Goal: Check status: Check status

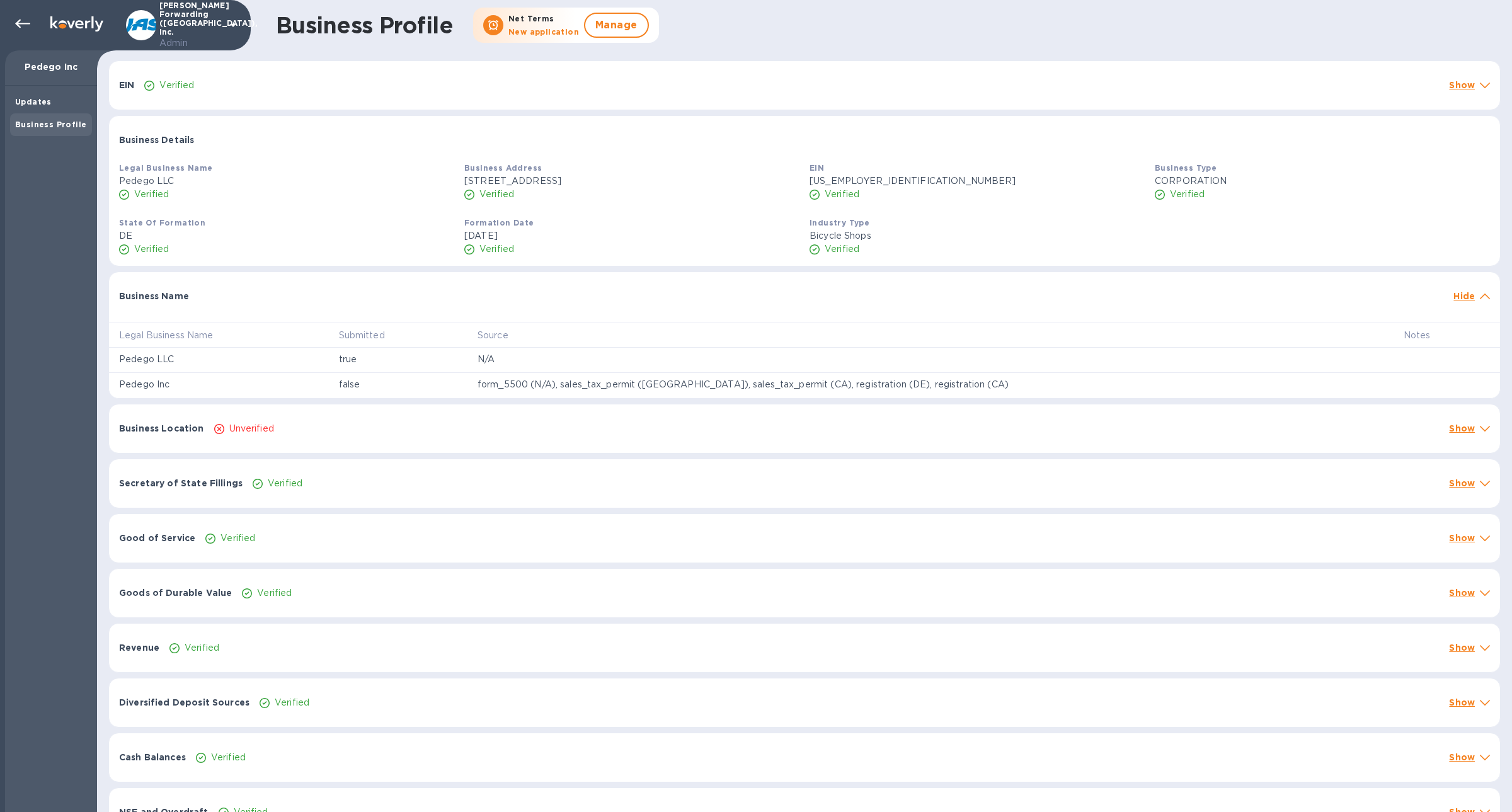
click at [53, 30] on img at bounding box center [76, 24] width 53 height 15
click at [28, 27] on icon at bounding box center [23, 24] width 15 height 15
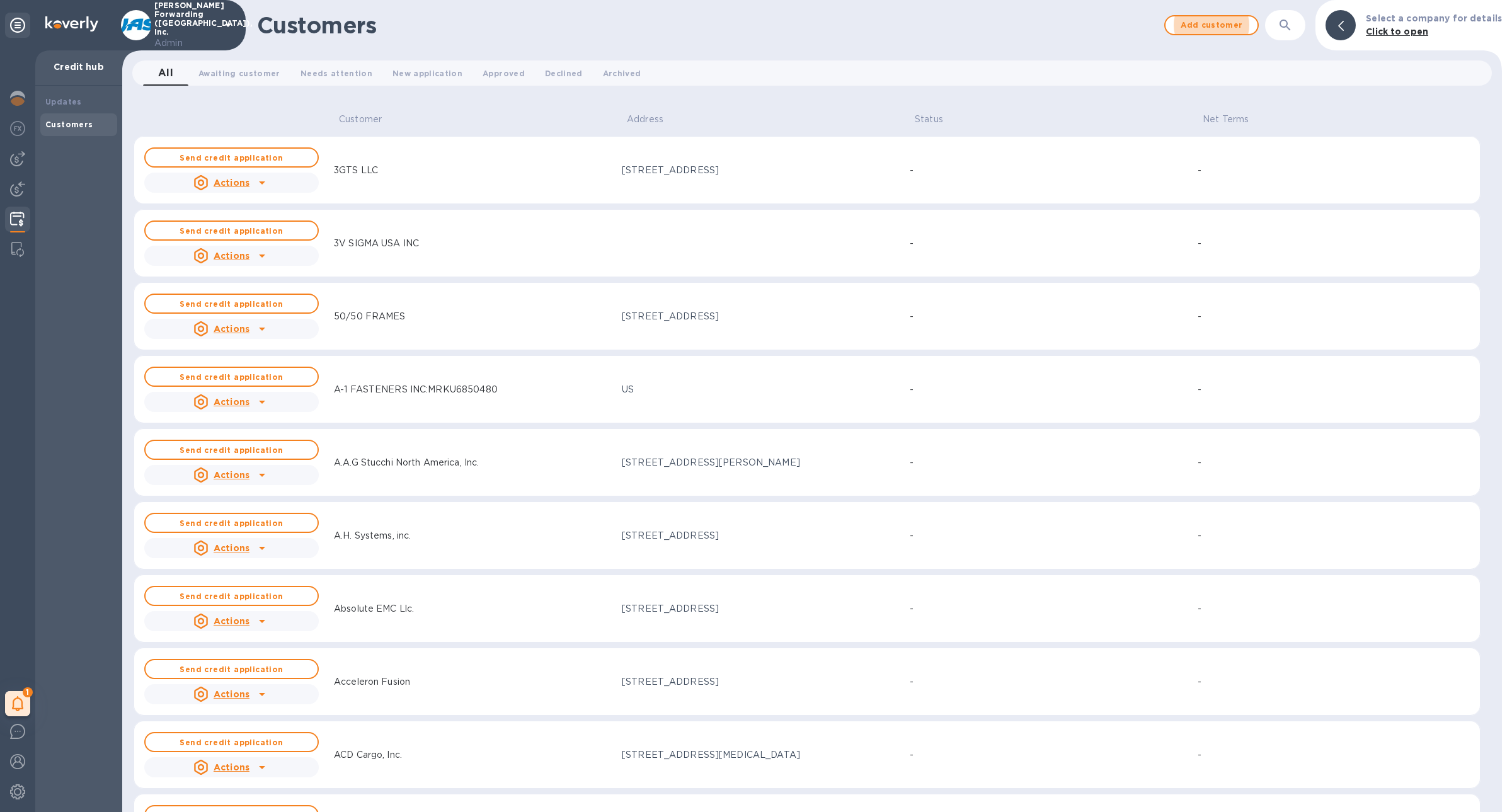
click at [1283, 35] on button "button" at bounding box center [1286, 25] width 31 height 31
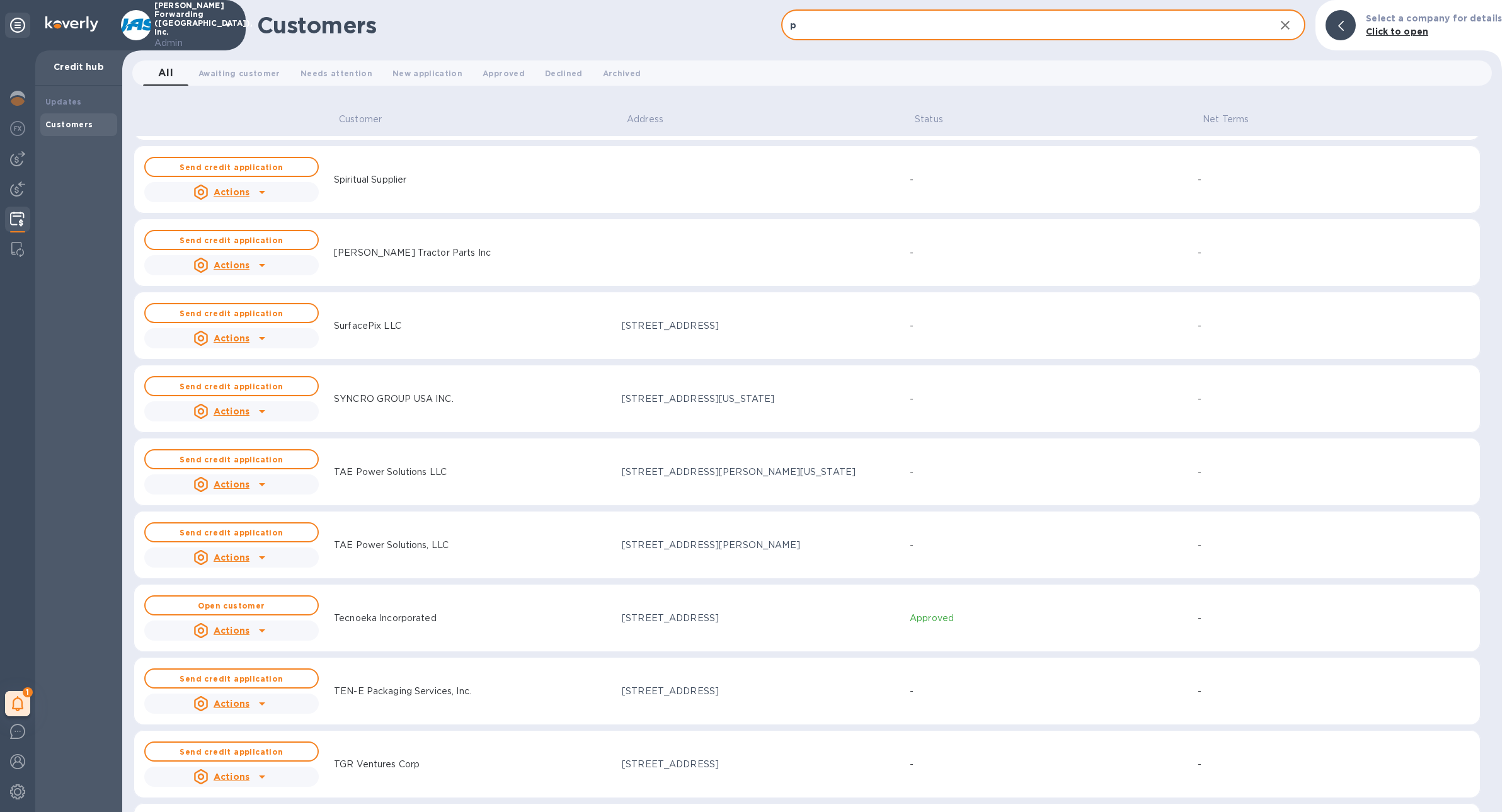
scroll to position [10079, 0]
type input "p"
click at [998, 606] on div "Approved" at bounding box center [1049, 618] width 288 height 24
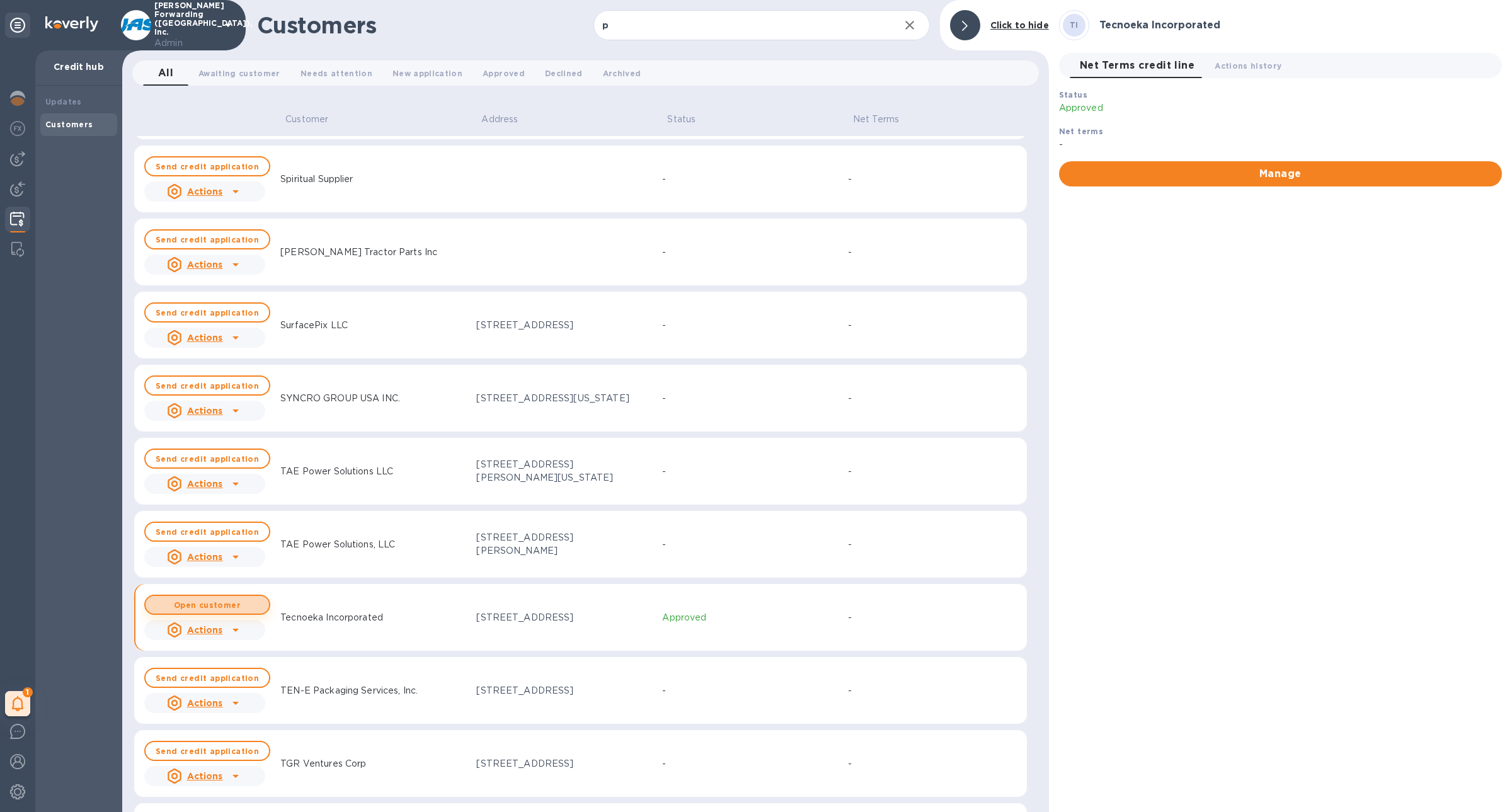
click at [244, 601] on span "Open customer" at bounding box center [208, 605] width 103 height 8
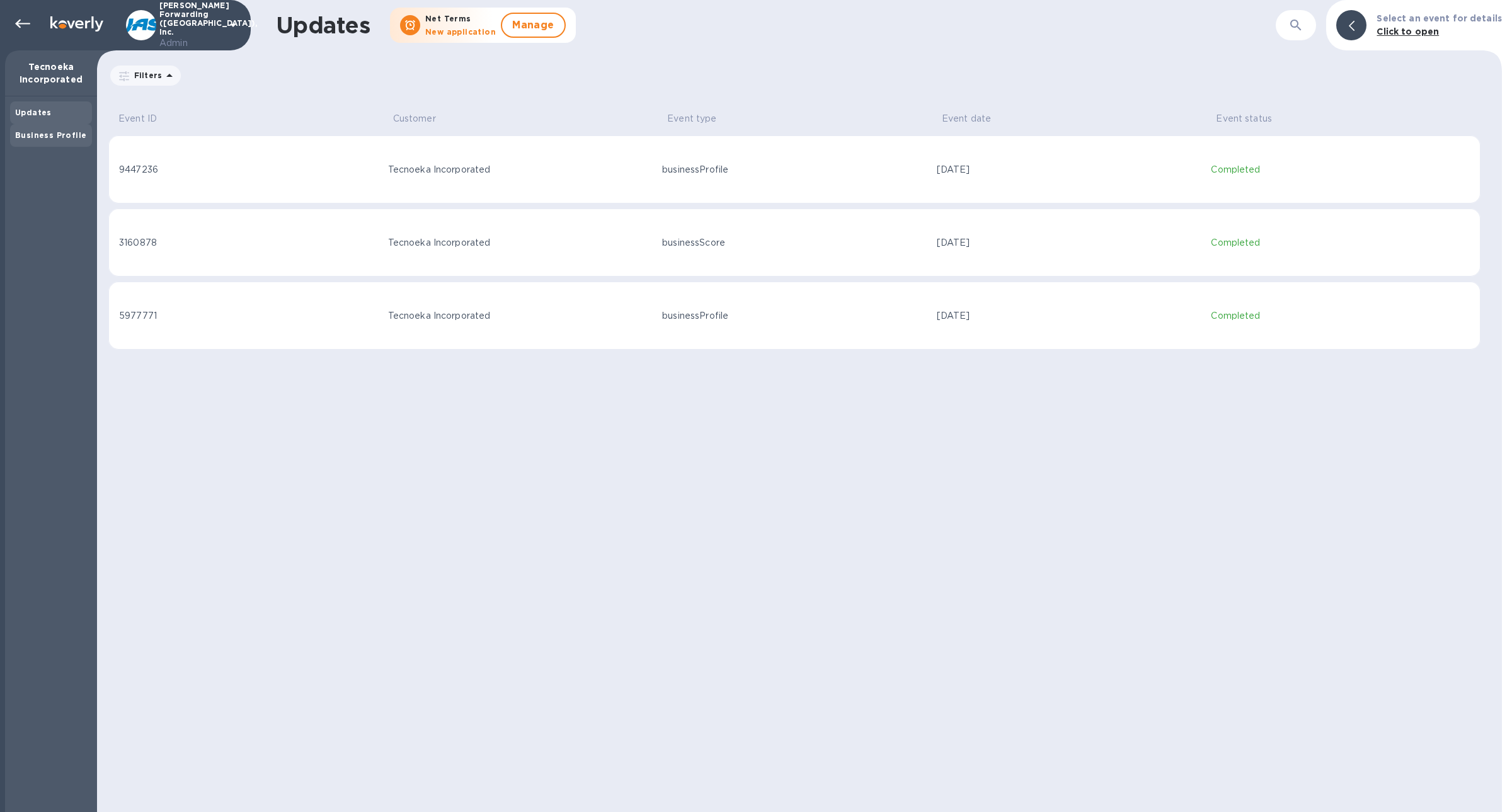
click at [78, 146] on div "Business Profile" at bounding box center [51, 135] width 82 height 23
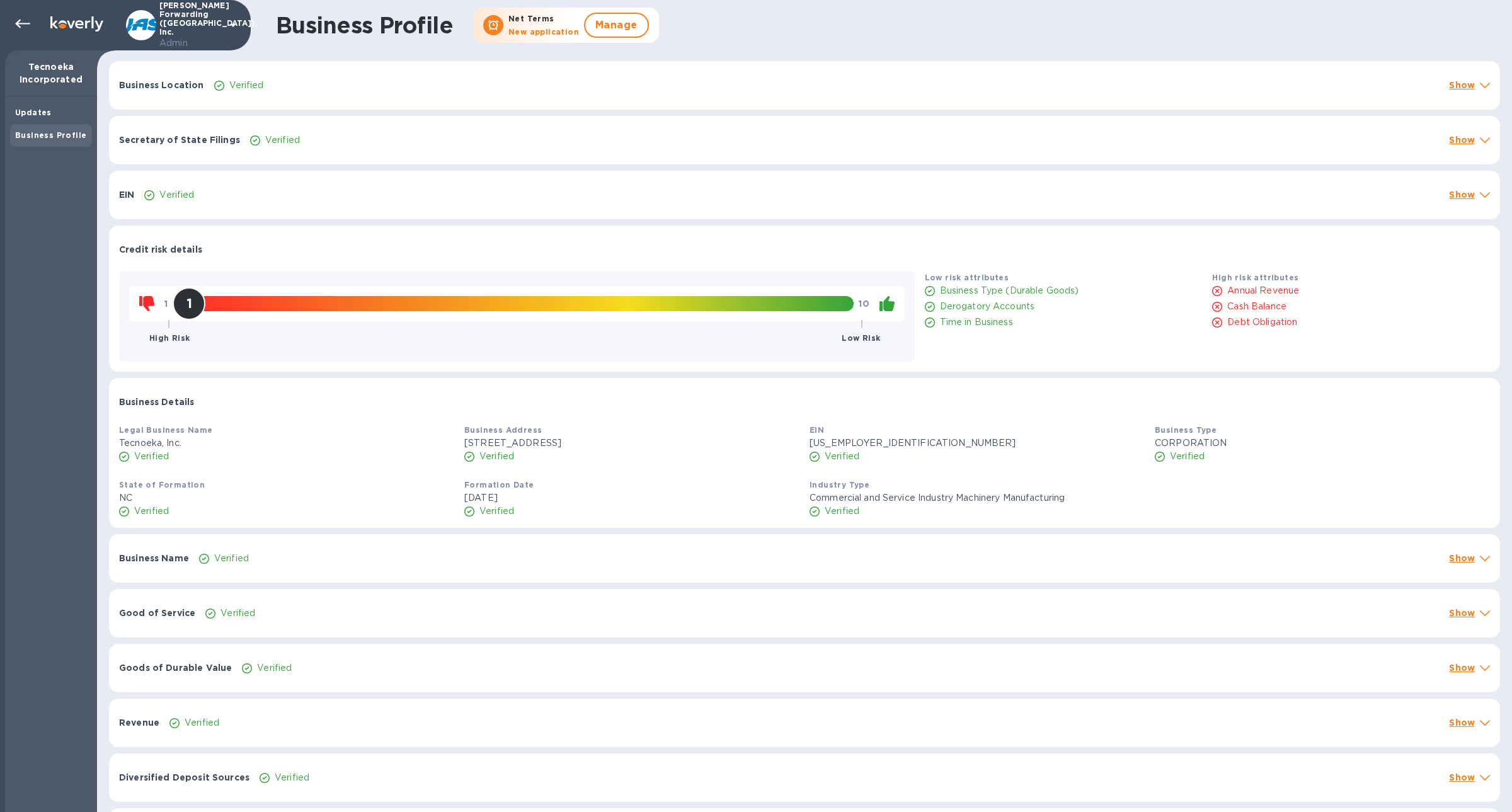
click at [320, 96] on div "Business Location Verified Show" at bounding box center [805, 85] width 1392 height 48
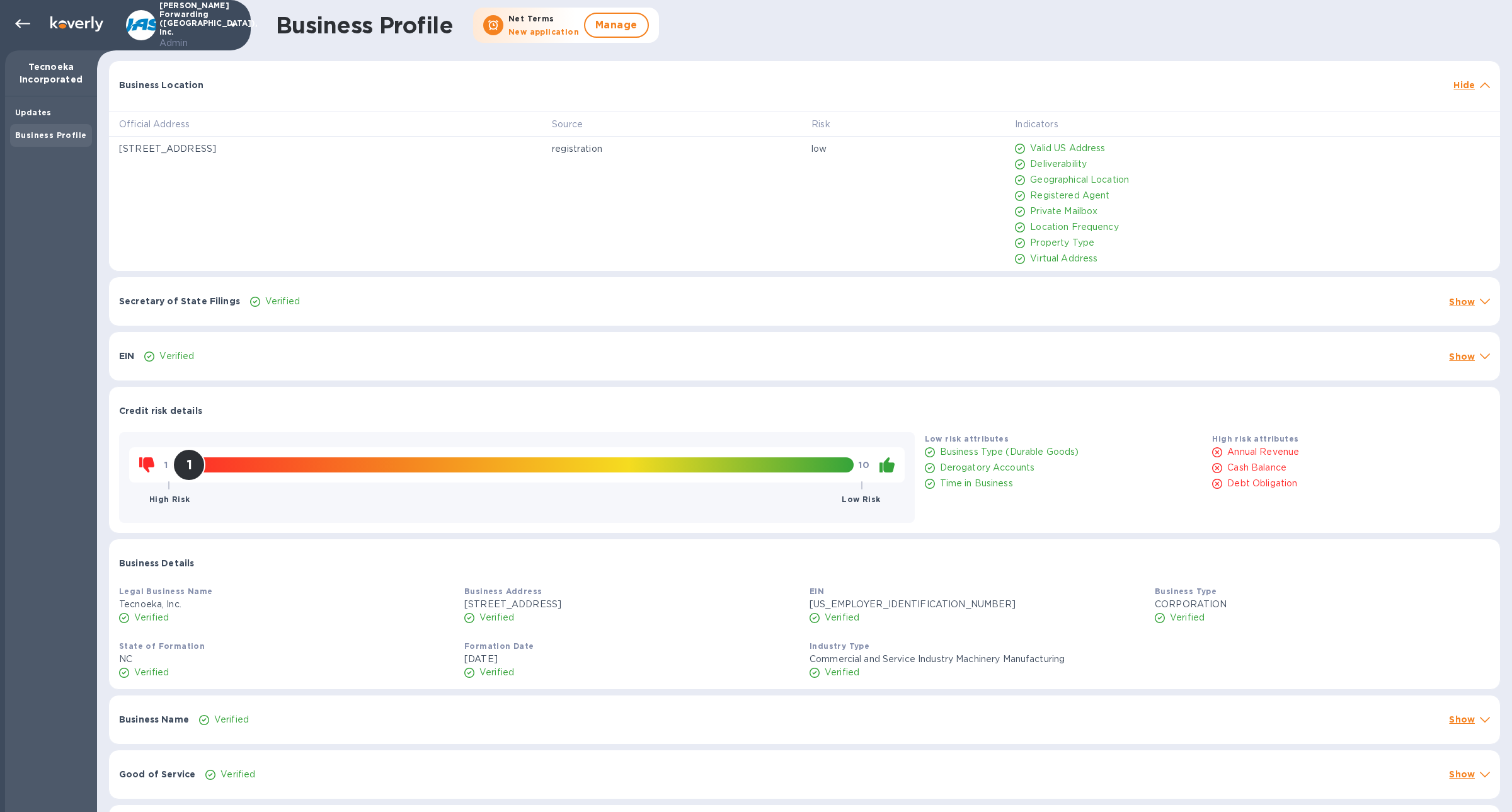
click at [320, 96] on div "Business Location Hide" at bounding box center [805, 81] width 1392 height 41
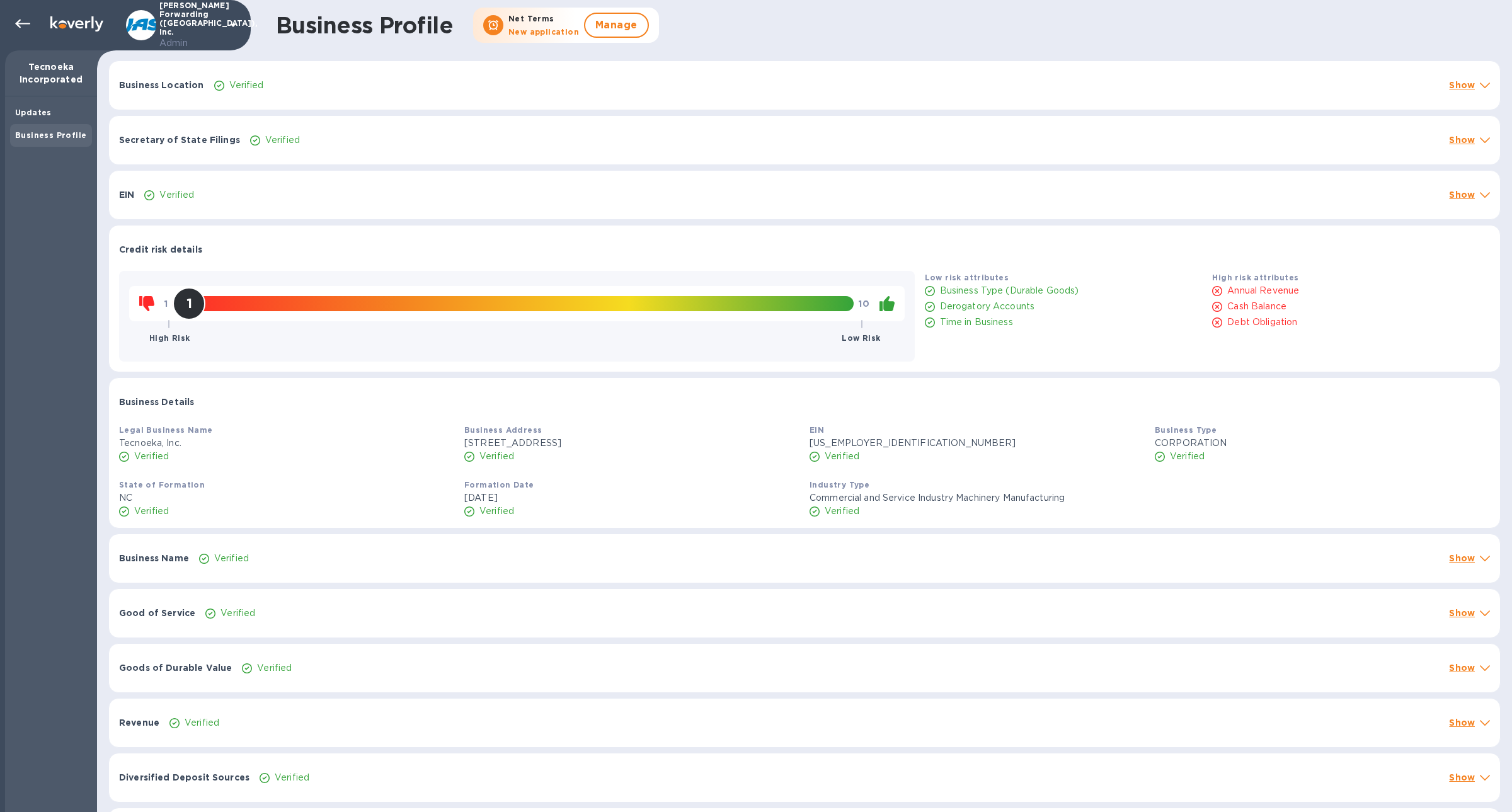
click at [322, 127] on div "Secretary of State Filings Verified Show" at bounding box center [805, 140] width 1392 height 48
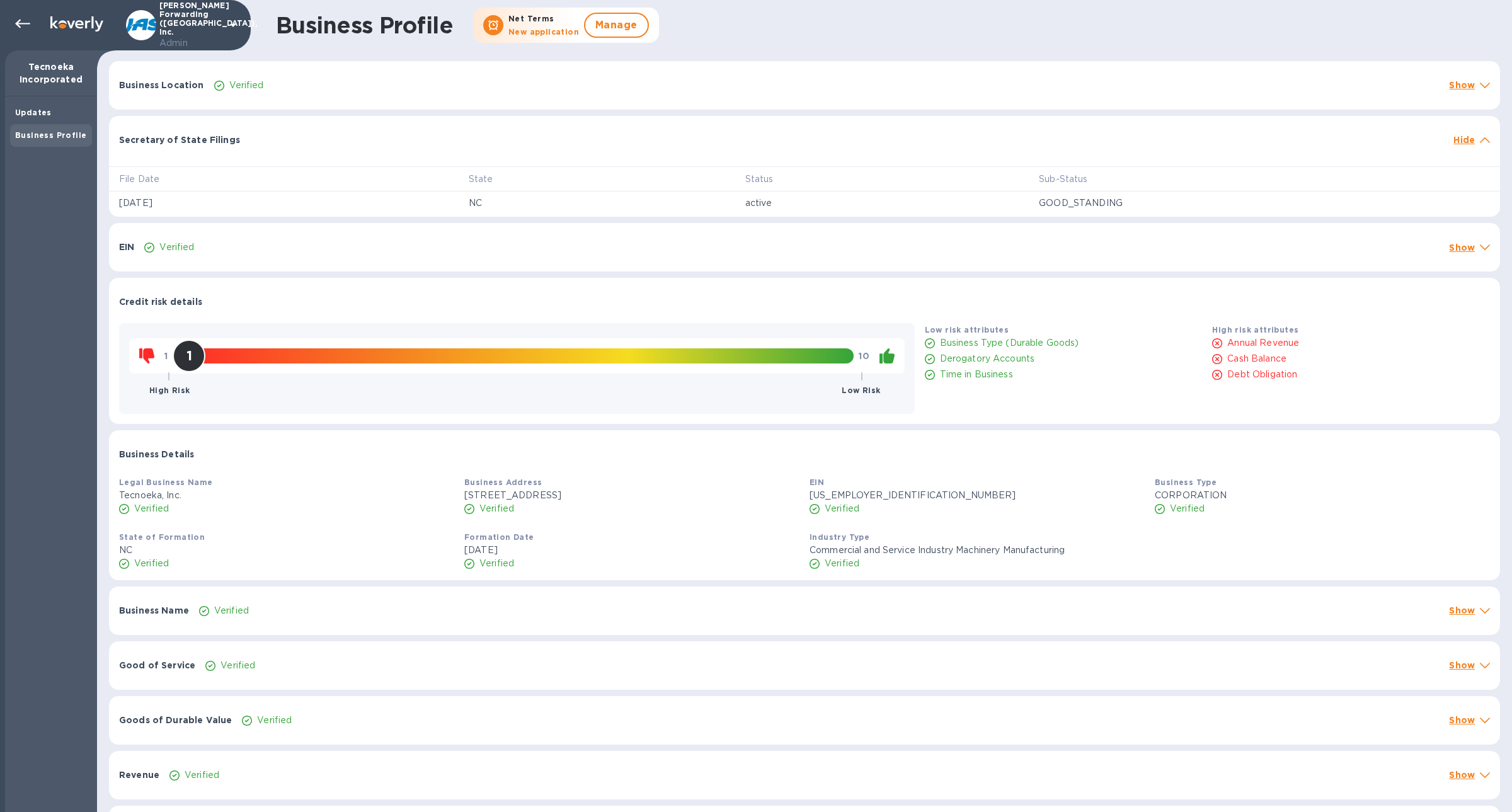
click at [322, 127] on div "Secretary of State Filings Hide" at bounding box center [805, 136] width 1392 height 41
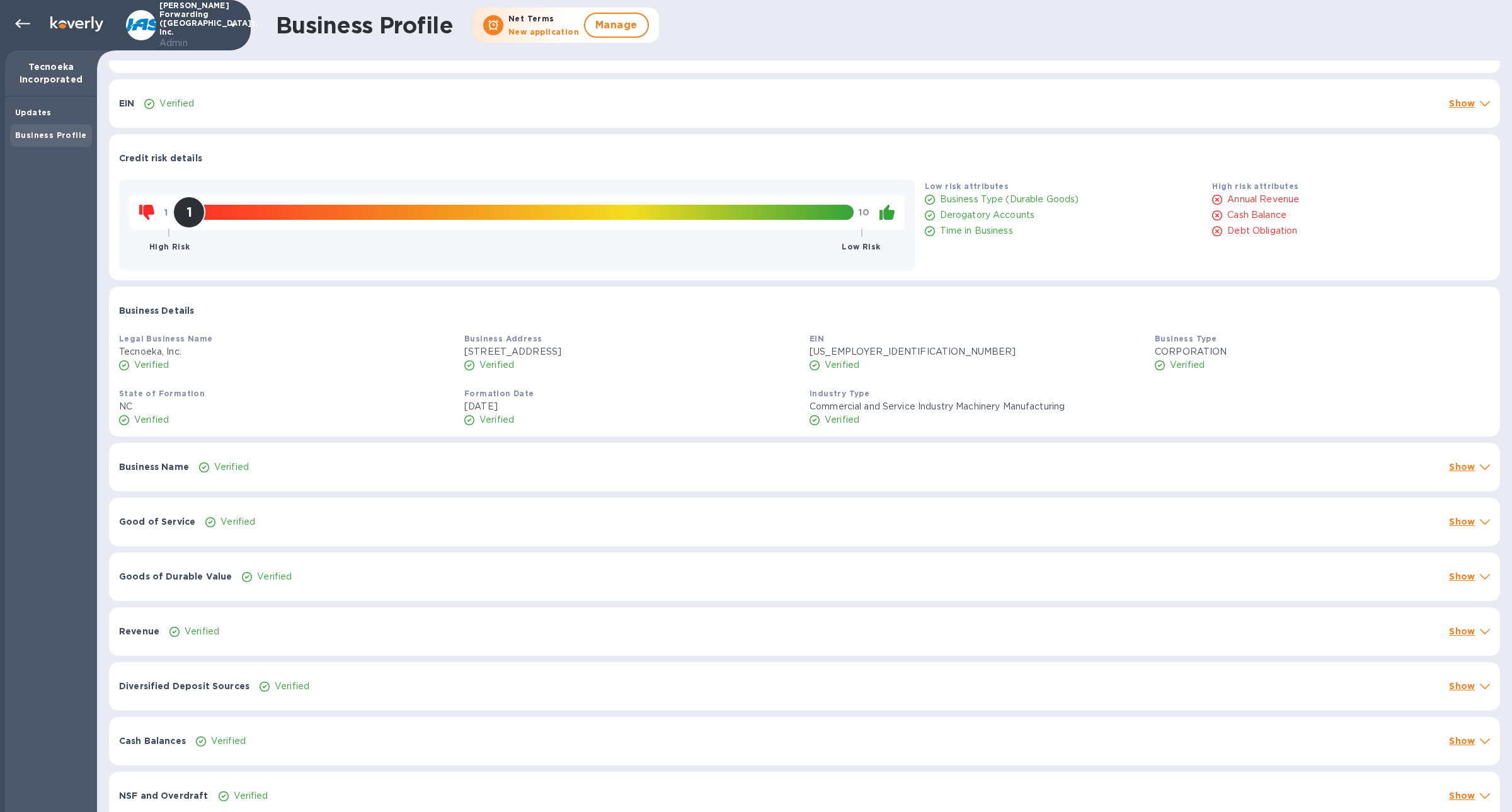
scroll to position [261, 0]
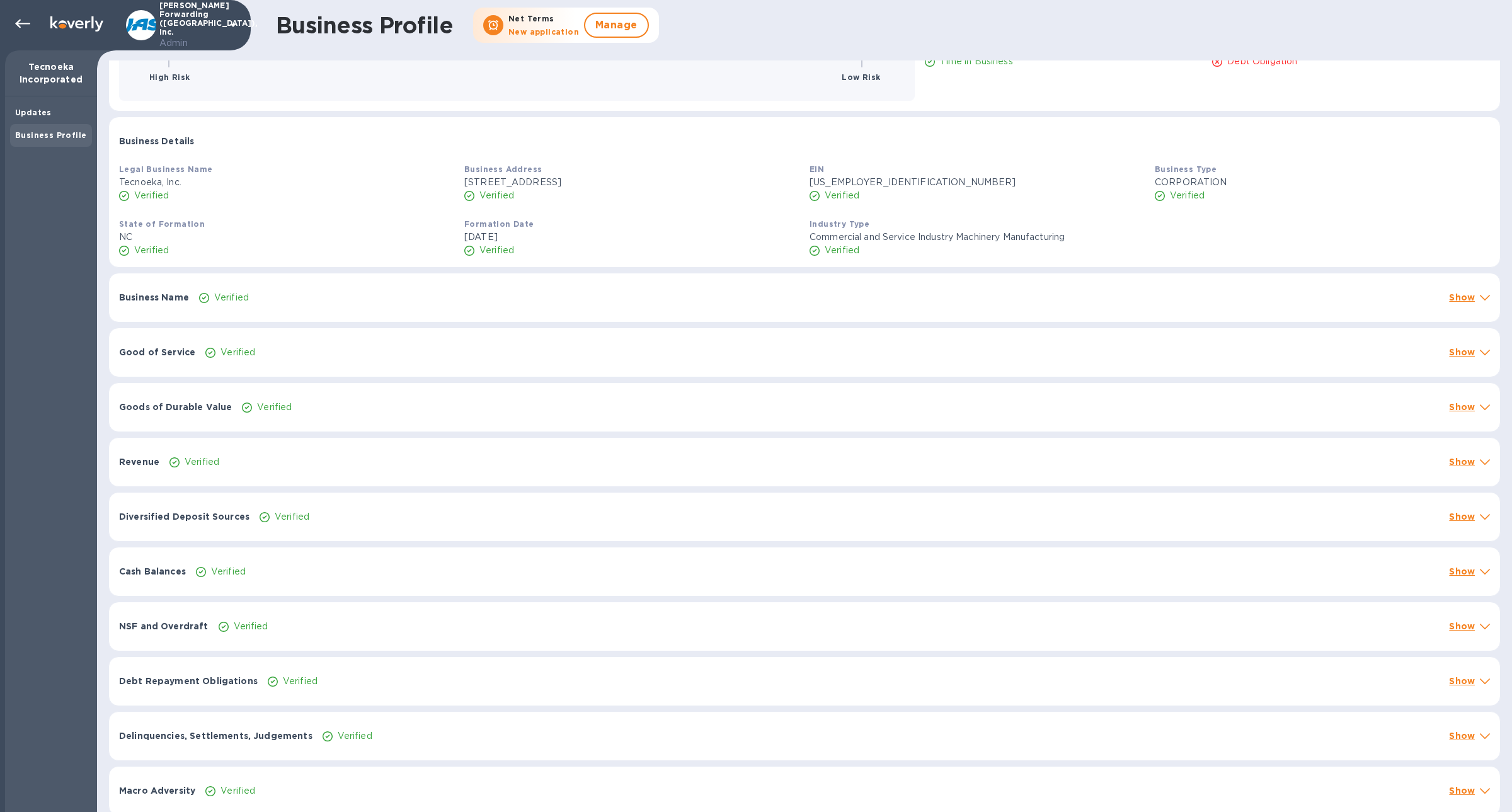
click at [314, 289] on div "Verified" at bounding box center [819, 298] width 1245 height 19
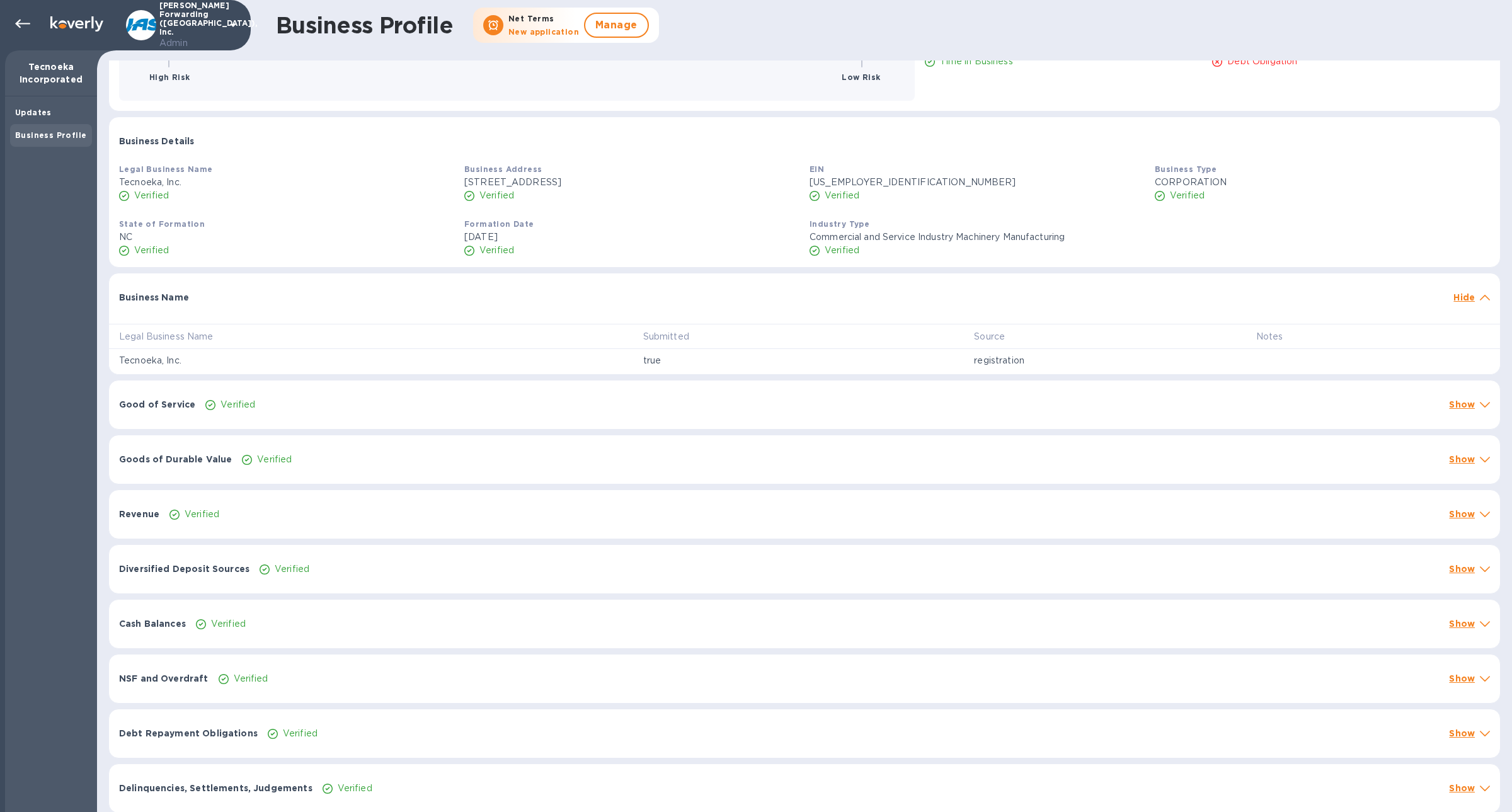
click at [347, 420] on div "Good of Service Verified Show" at bounding box center [805, 404] width 1392 height 48
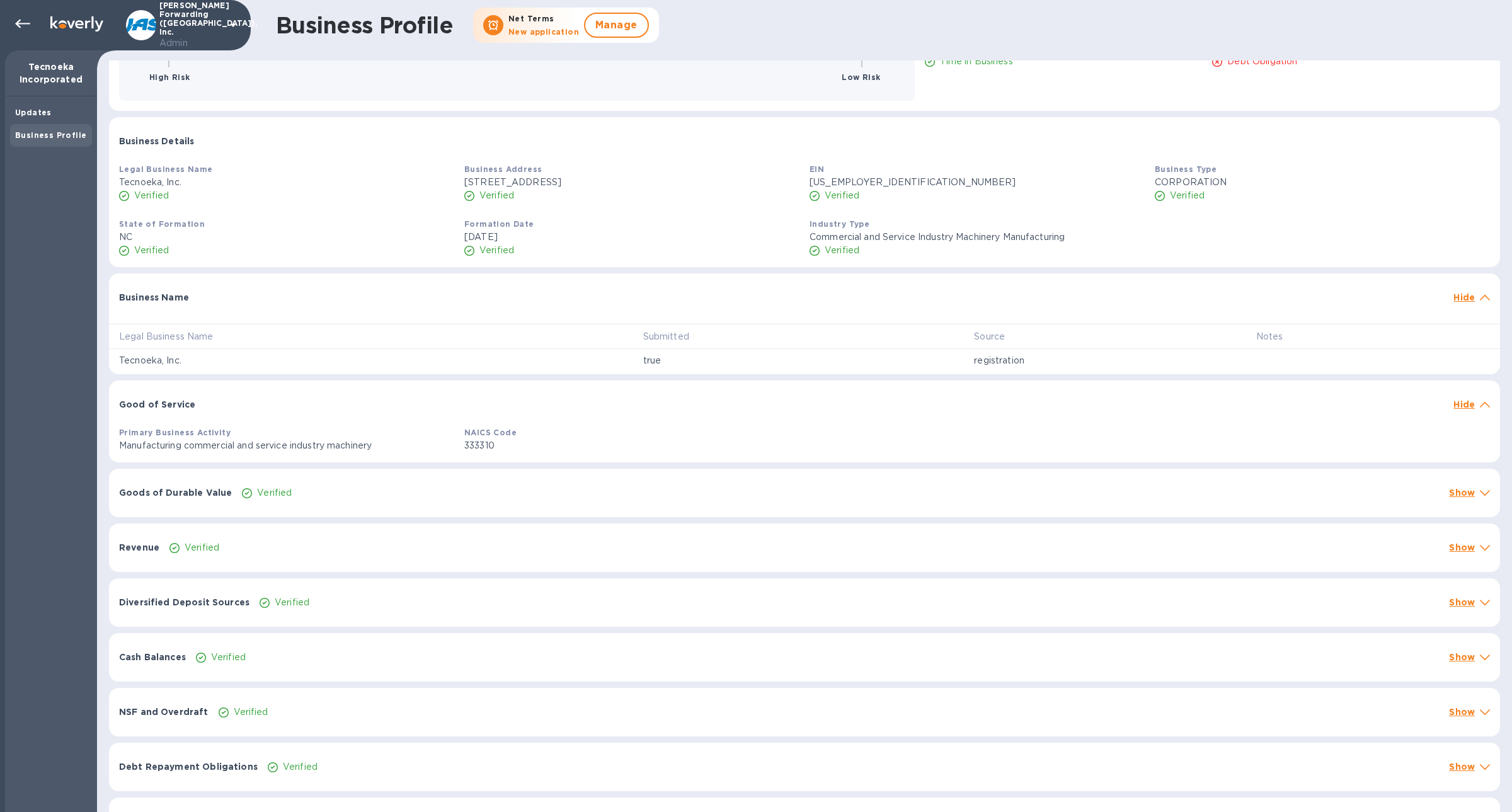
click at [349, 481] on div "Goods of Durable Value Verified Show" at bounding box center [805, 492] width 1392 height 48
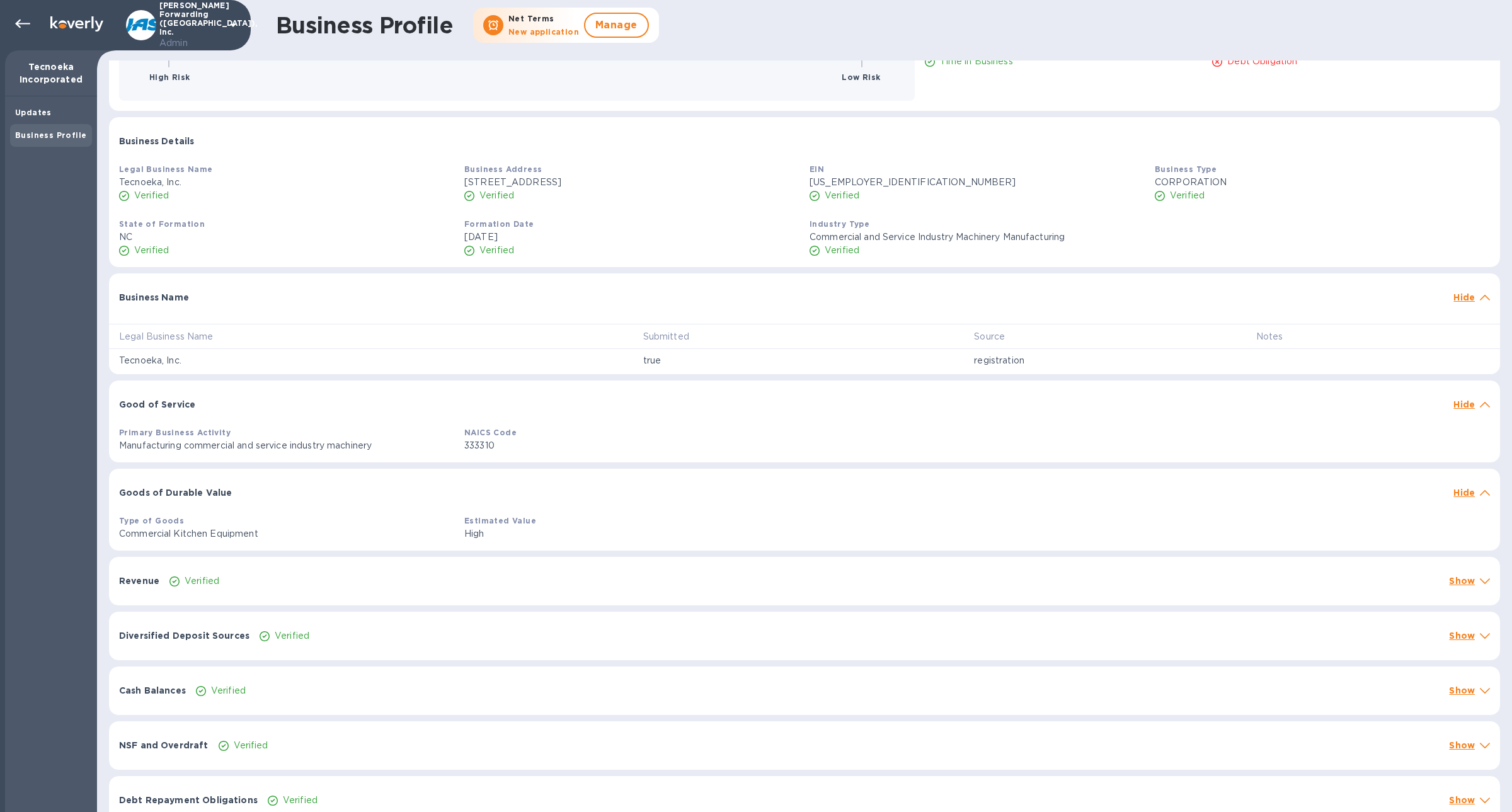
click at [349, 572] on div "Verified" at bounding box center [804, 581] width 1275 height 19
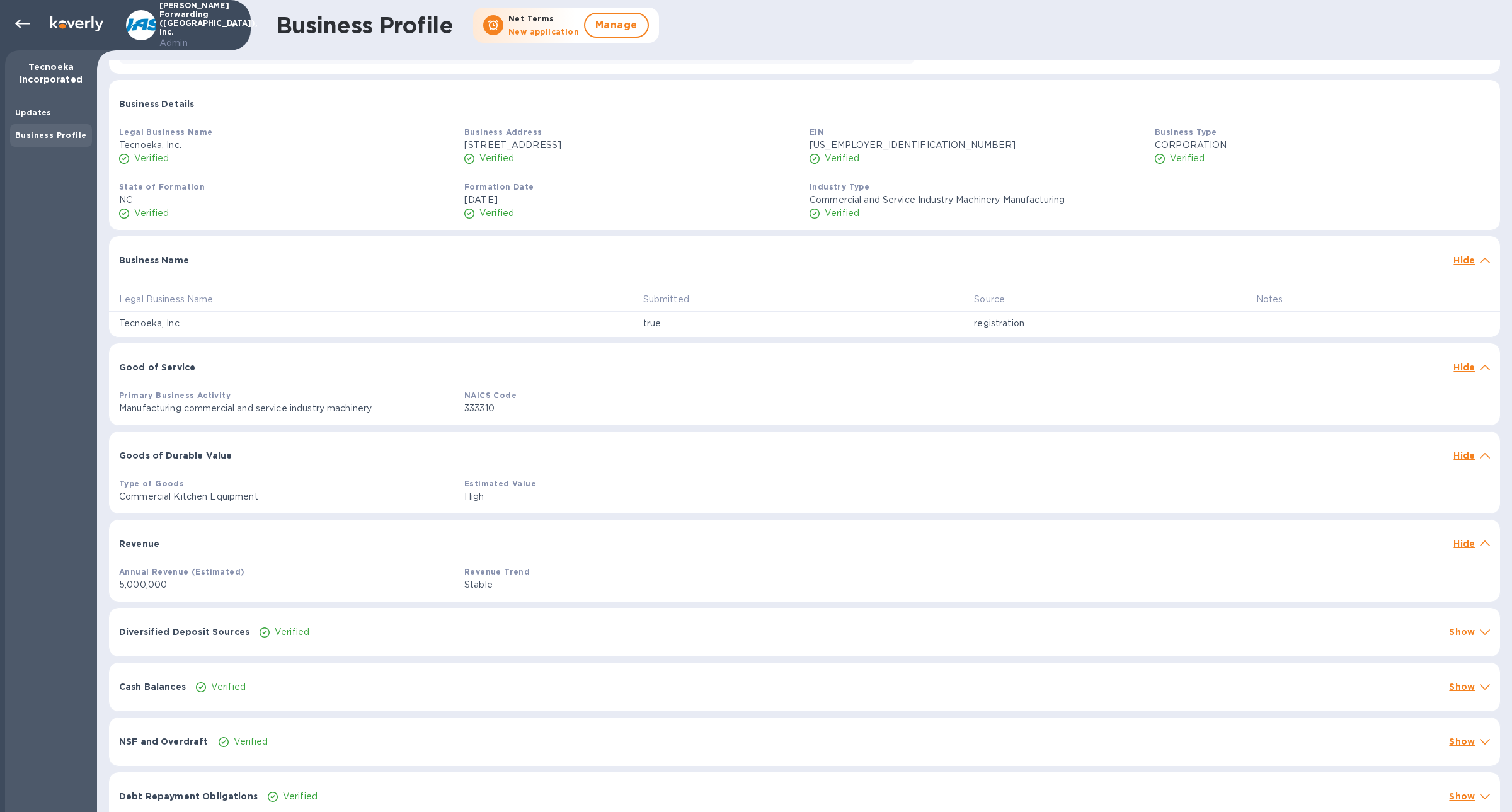
scroll to position [414, 0]
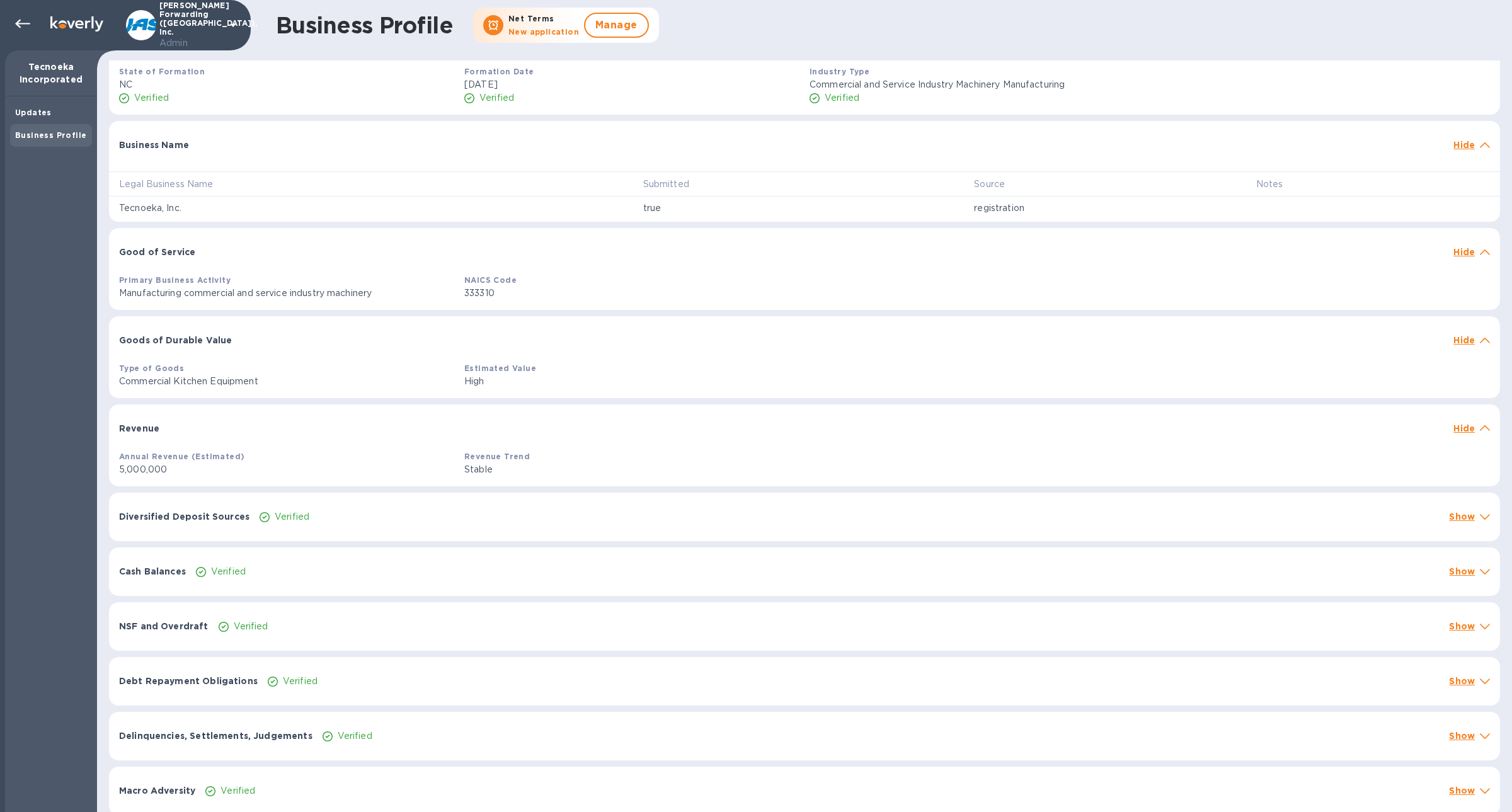
click at [483, 644] on div "NSF and Overdraft Verified Show" at bounding box center [805, 626] width 1392 height 48
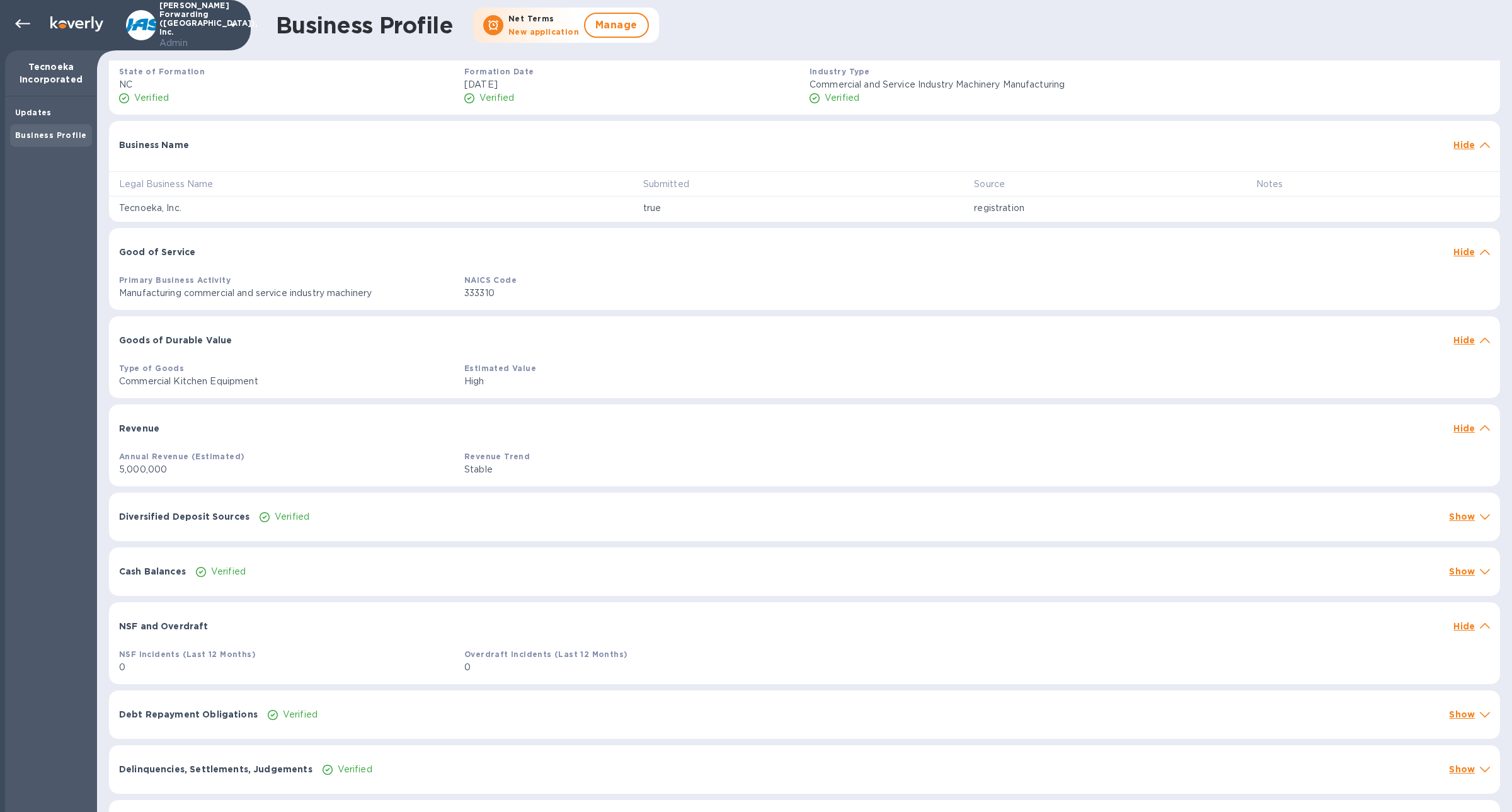
click at [482, 691] on div "Debt Repayment Obligations Verified Show" at bounding box center [805, 715] width 1392 height 48
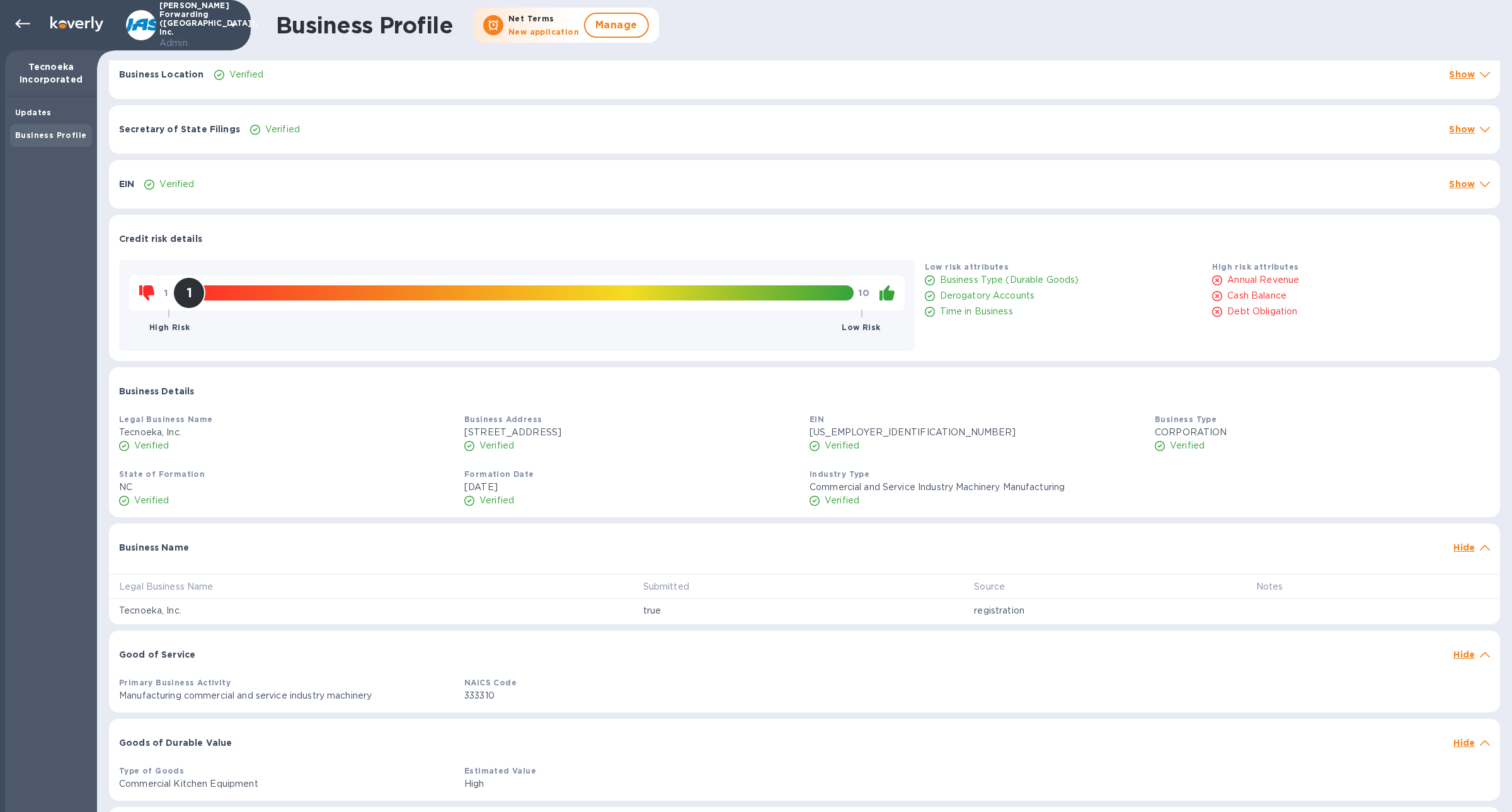
scroll to position [0, 0]
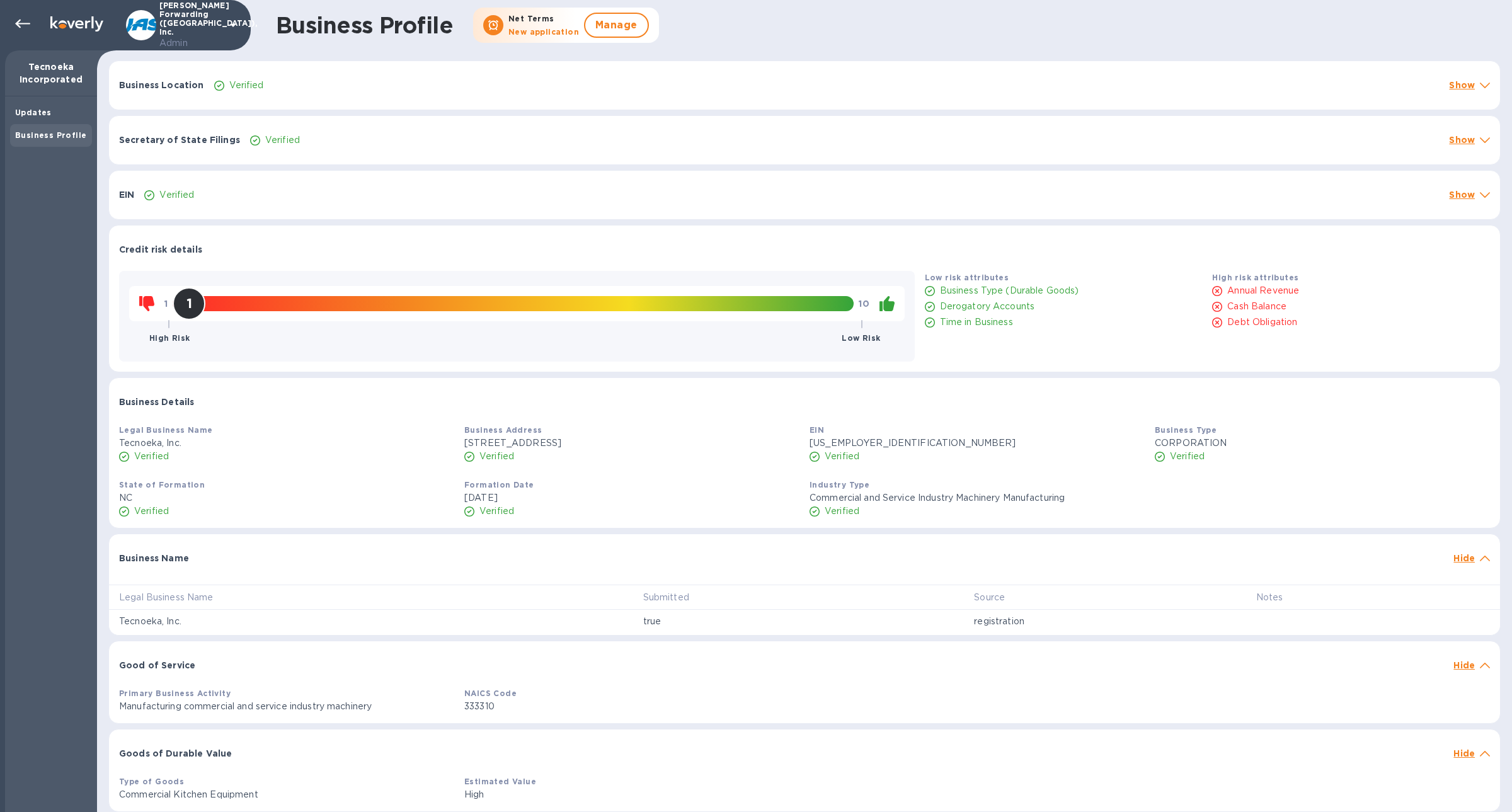
click at [298, 202] on div "EIN Verified Show" at bounding box center [805, 194] width 1392 height 48
click at [308, 94] on div "Business Location Verified Show" at bounding box center [805, 85] width 1392 height 48
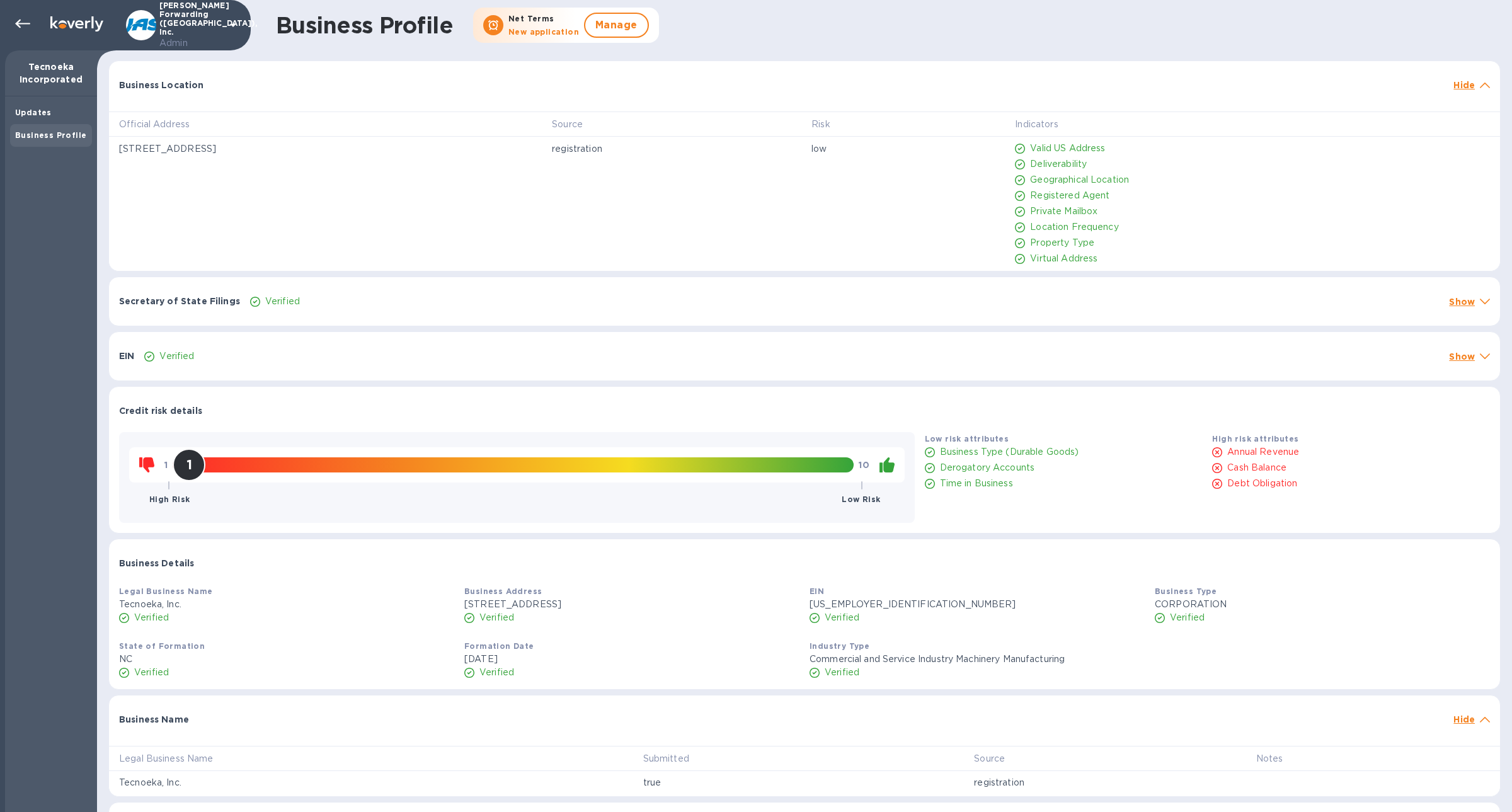
click at [284, 339] on div "EIN Verified Show" at bounding box center [805, 356] width 1392 height 48
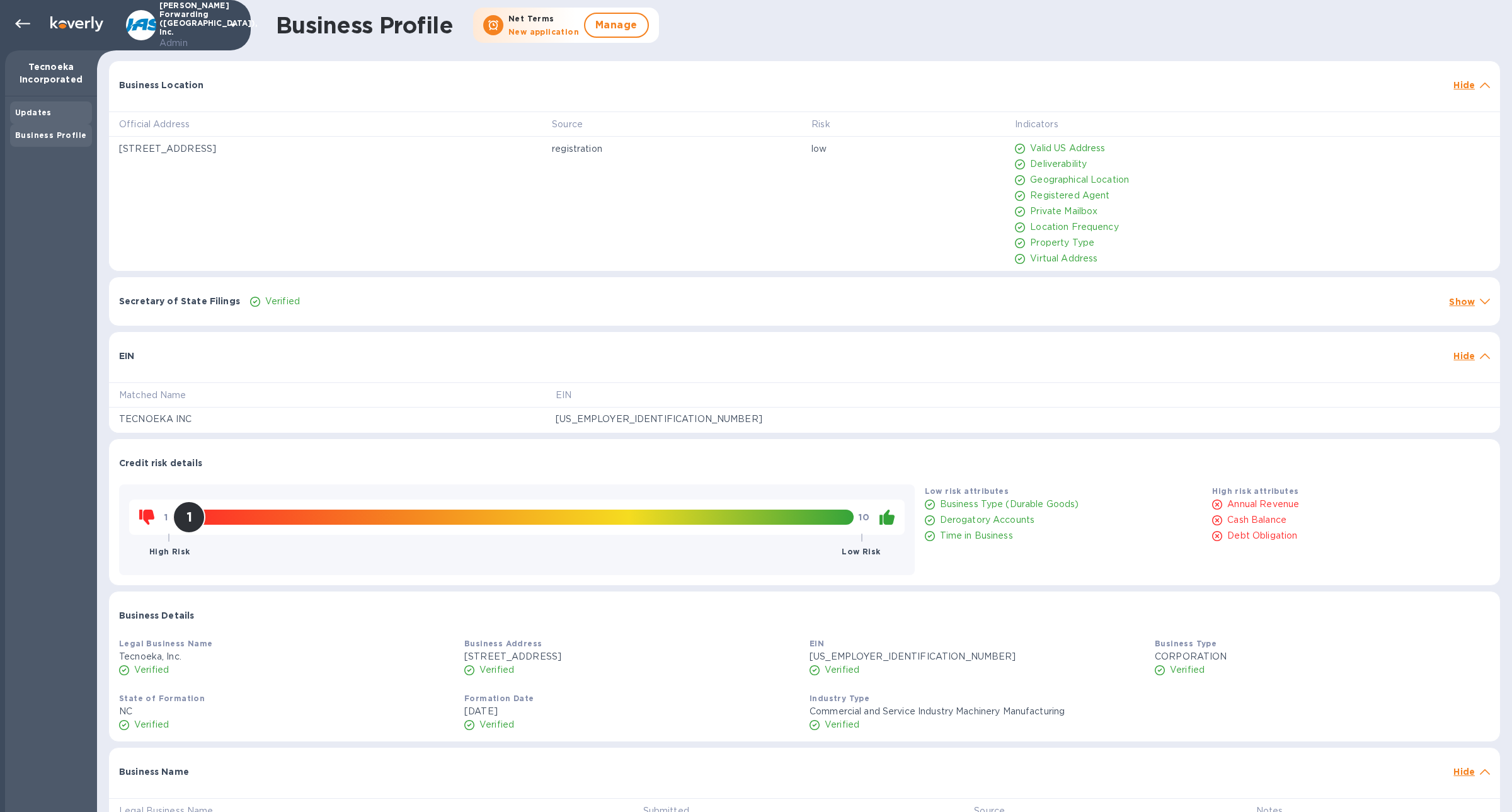
click at [68, 117] on div "Updates" at bounding box center [51, 113] width 72 height 13
